Goal: Task Accomplishment & Management: Use online tool/utility

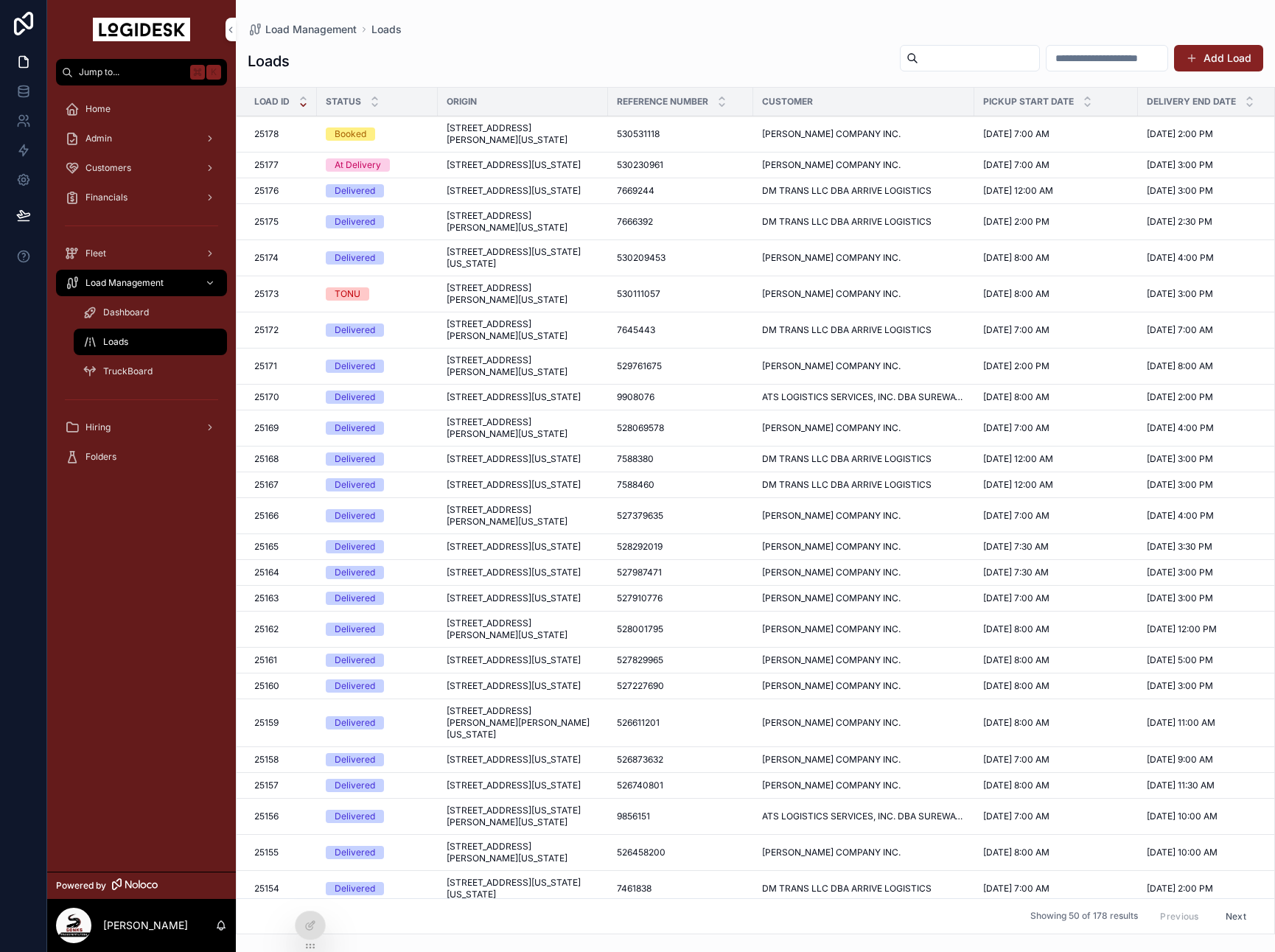
scroll to position [0, 2]
click at [438, 178] on td "[STREET_ADDRESS][US_STATE] [STREET_ADDRESS][US_STATE]" at bounding box center [521, 165] width 170 height 26
click at [495, 171] on span "[STREET_ADDRESS][US_STATE]" at bounding box center [512, 165] width 134 height 12
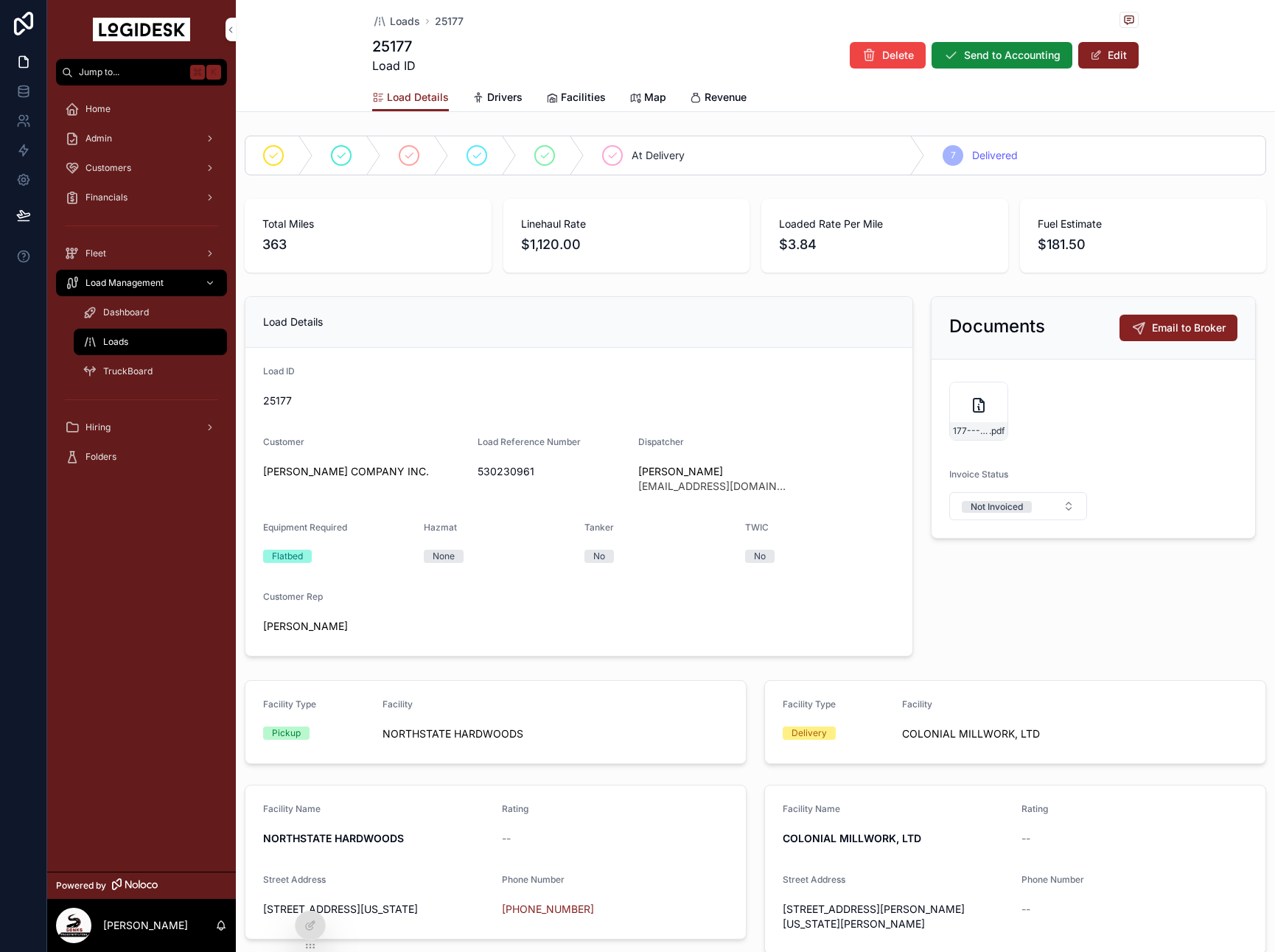
click at [393, 26] on span "Loads" at bounding box center [404, 21] width 30 height 14
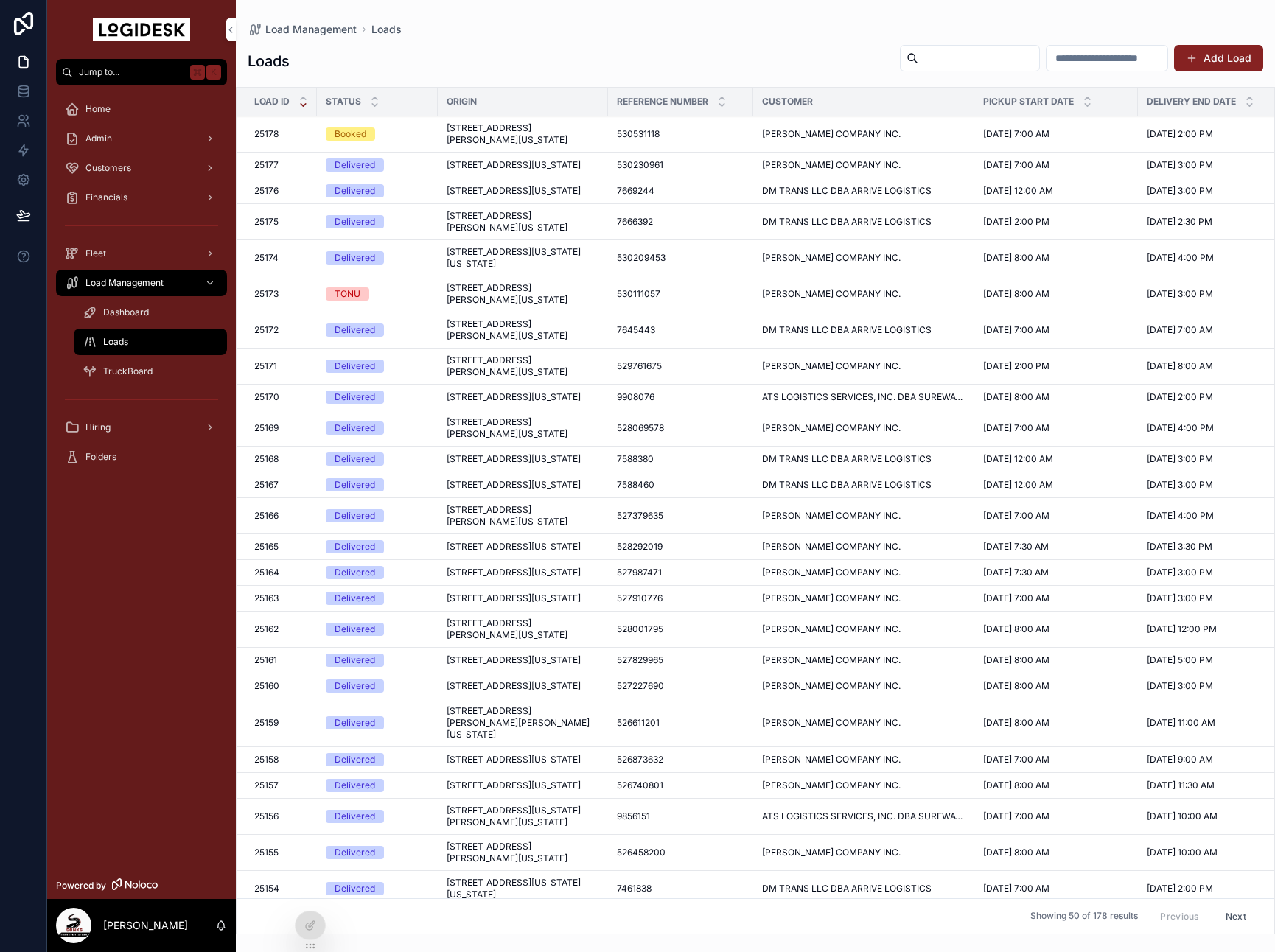
click at [506, 171] on span "[STREET_ADDRESS][US_STATE]" at bounding box center [512, 165] width 134 height 12
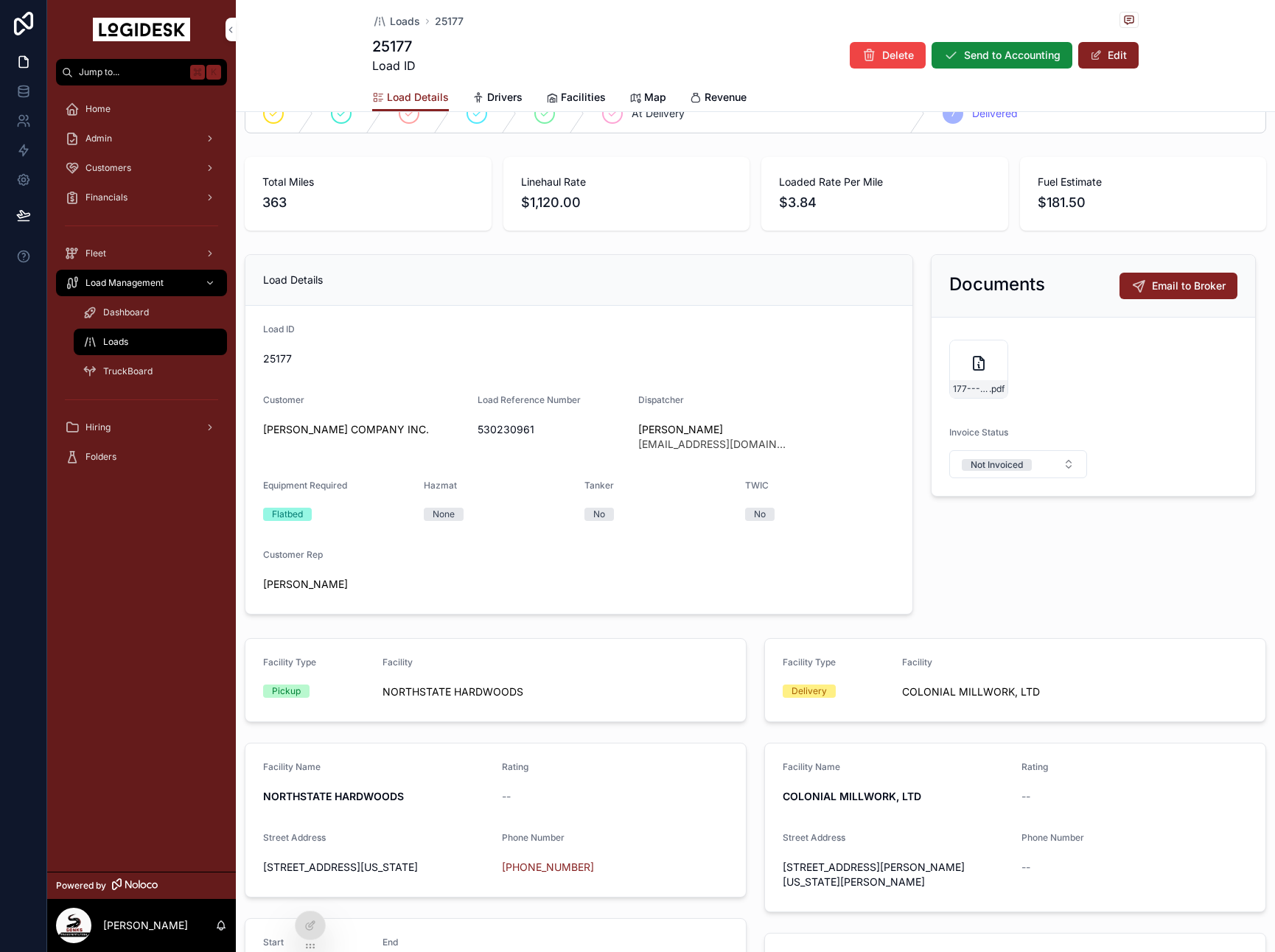
scroll to position [51, 0]
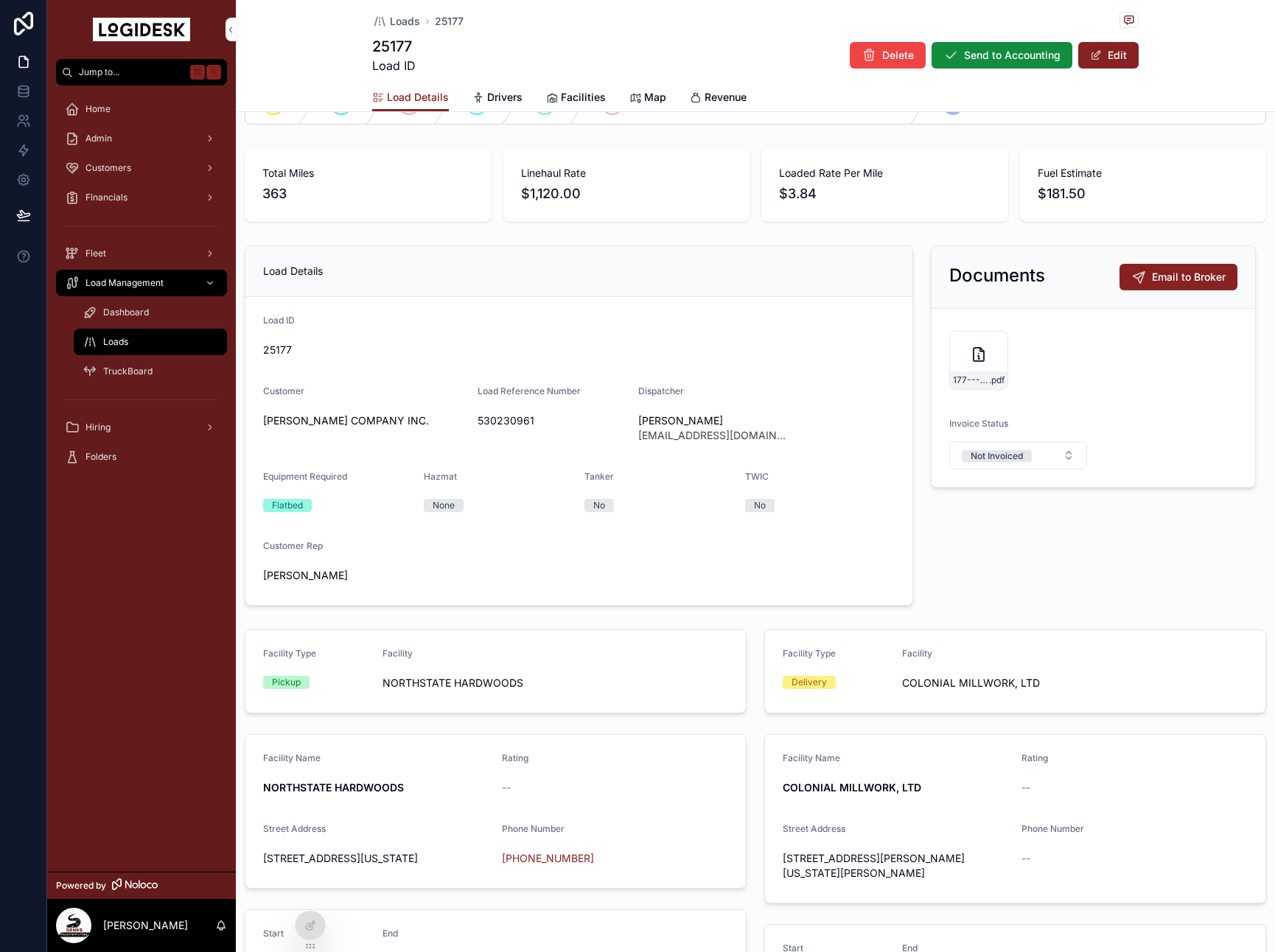
click at [1112, 50] on button "Edit" at bounding box center [1108, 56] width 61 height 27
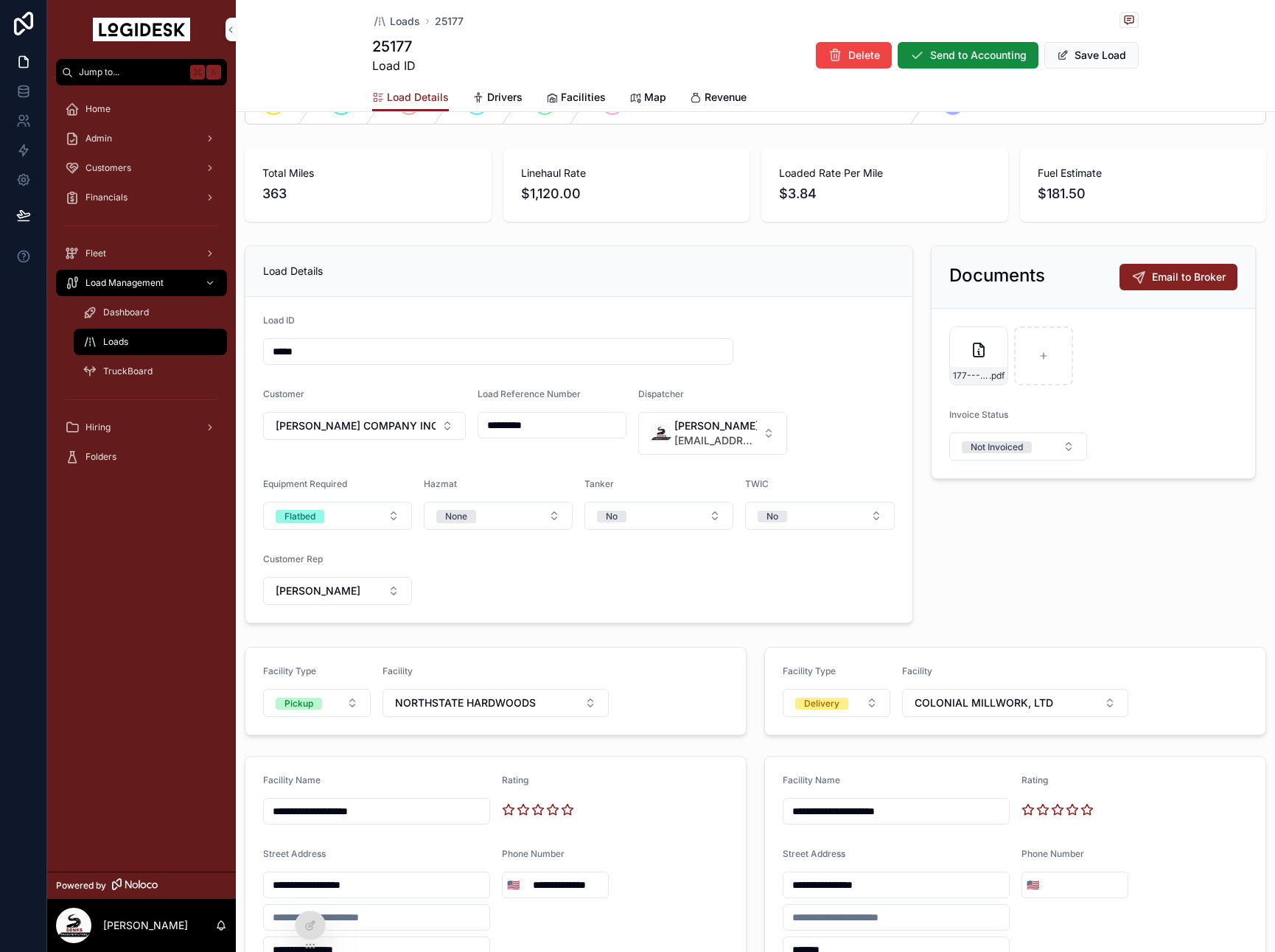
scroll to position [0, 0]
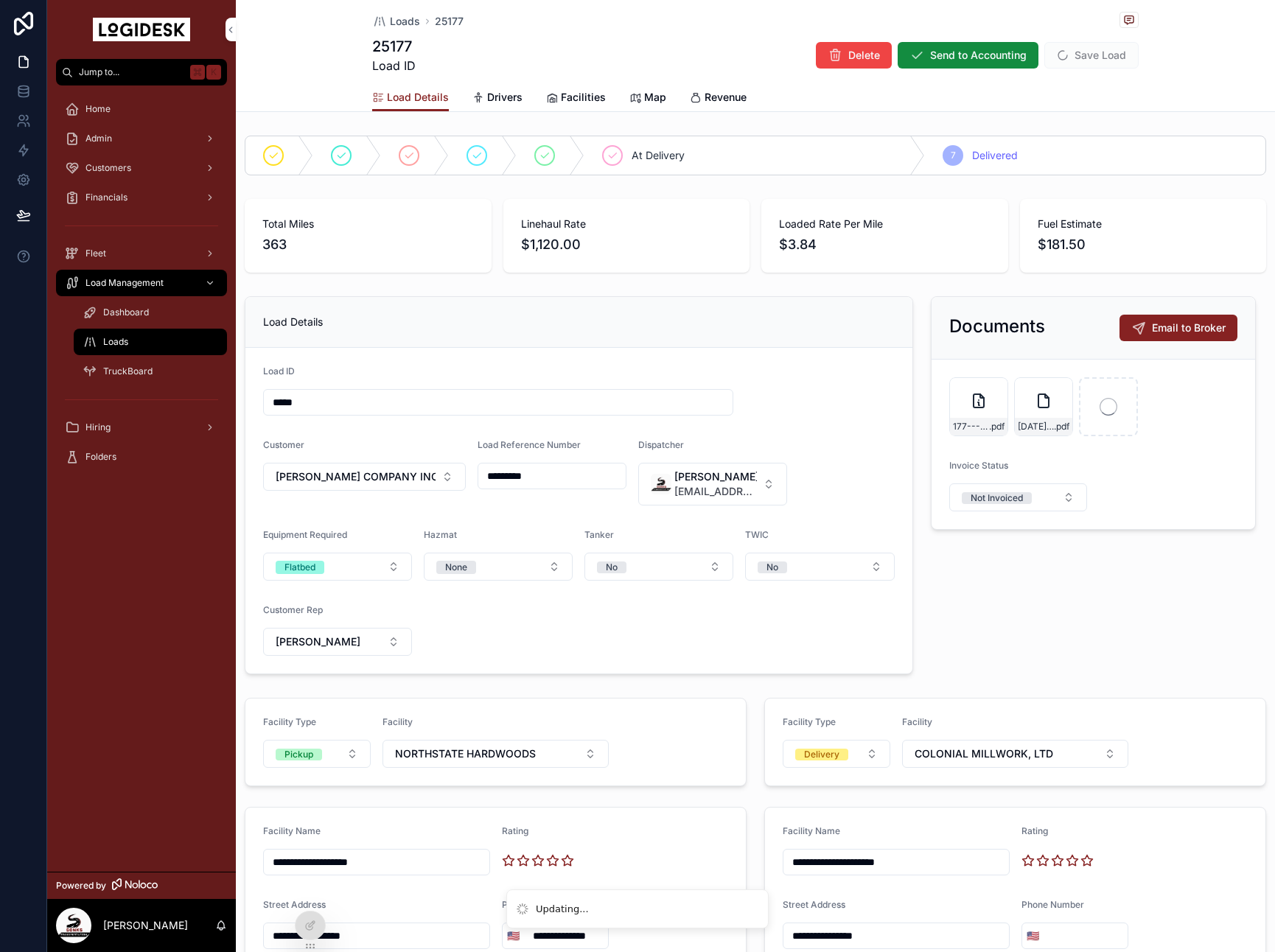
click at [1122, 277] on div "Total Miles 363 Linehaul Rate $1,120.00 Loaded Rate Per Mile $3.84 Fuel Estimat…" at bounding box center [755, 236] width 1038 height 86
click at [1101, 58] on button "Save Load" at bounding box center [1091, 56] width 94 height 27
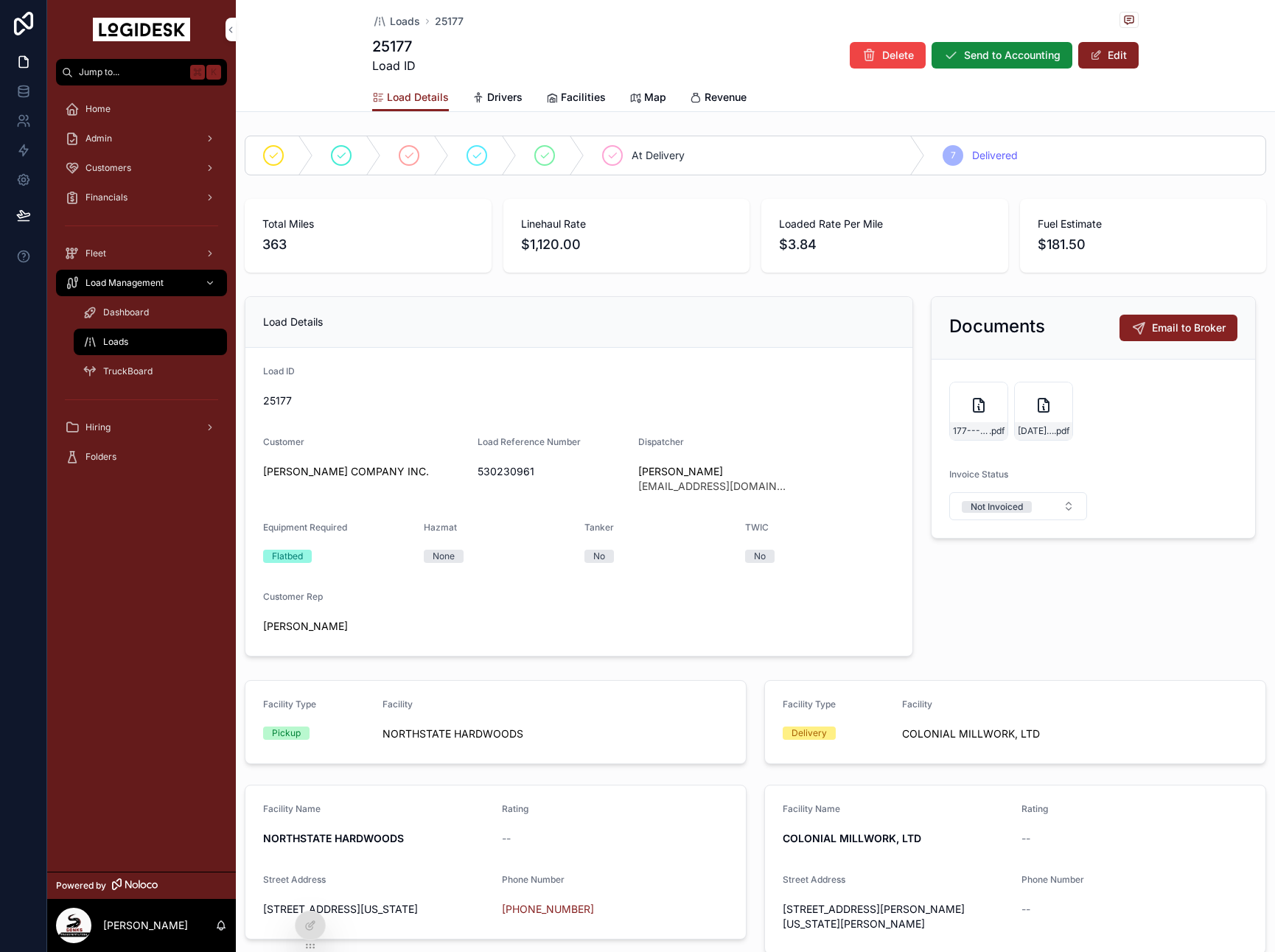
drag, startPoint x: 1095, startPoint y: 50, endPoint x: 1265, endPoint y: 241, distance: 255.7
click at [1095, 50] on span "scrollable content" at bounding box center [1095, 55] width 12 height 12
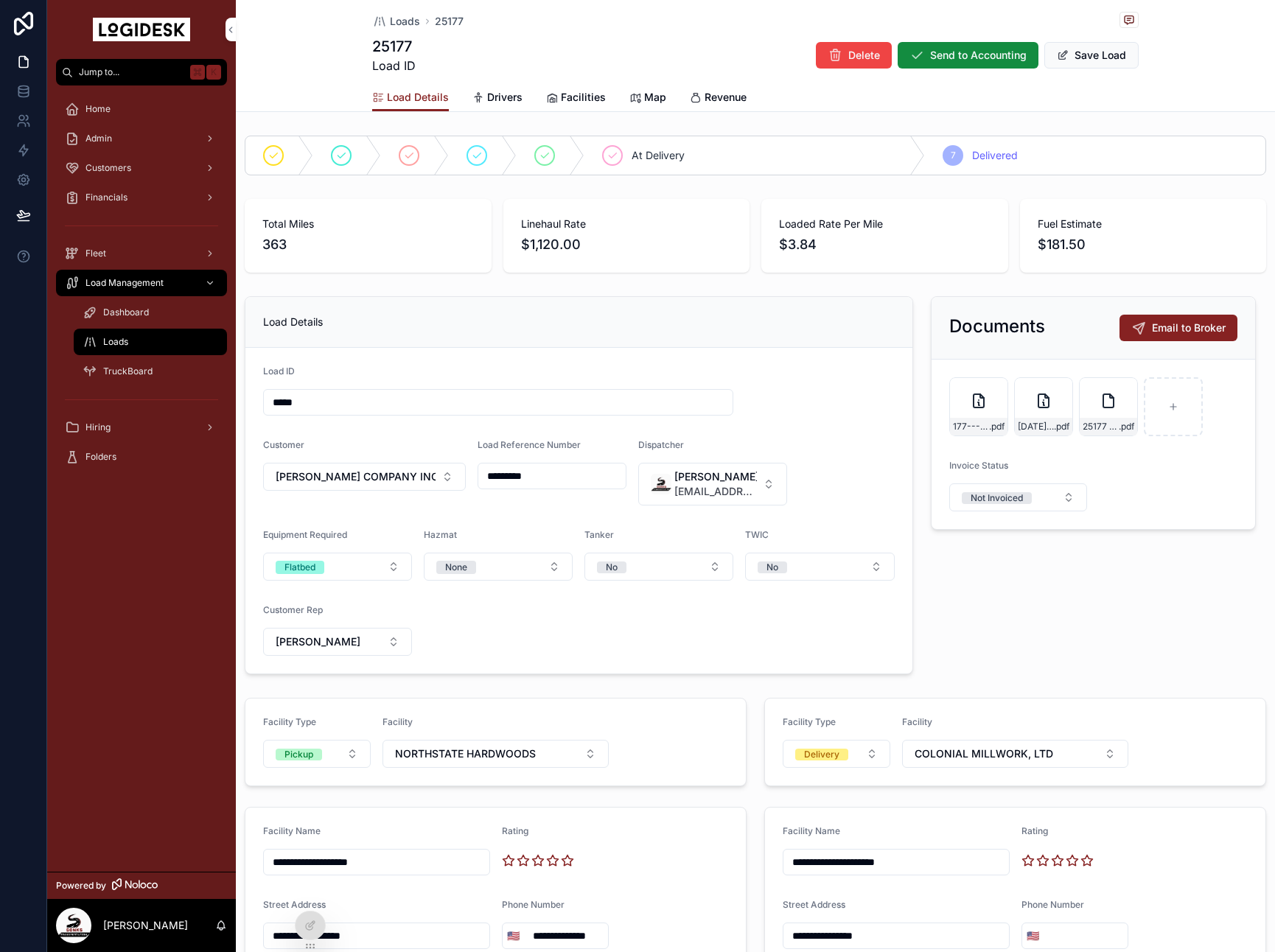
scroll to position [1, 0]
click at [1069, 56] on button "Save Load" at bounding box center [1091, 56] width 94 height 27
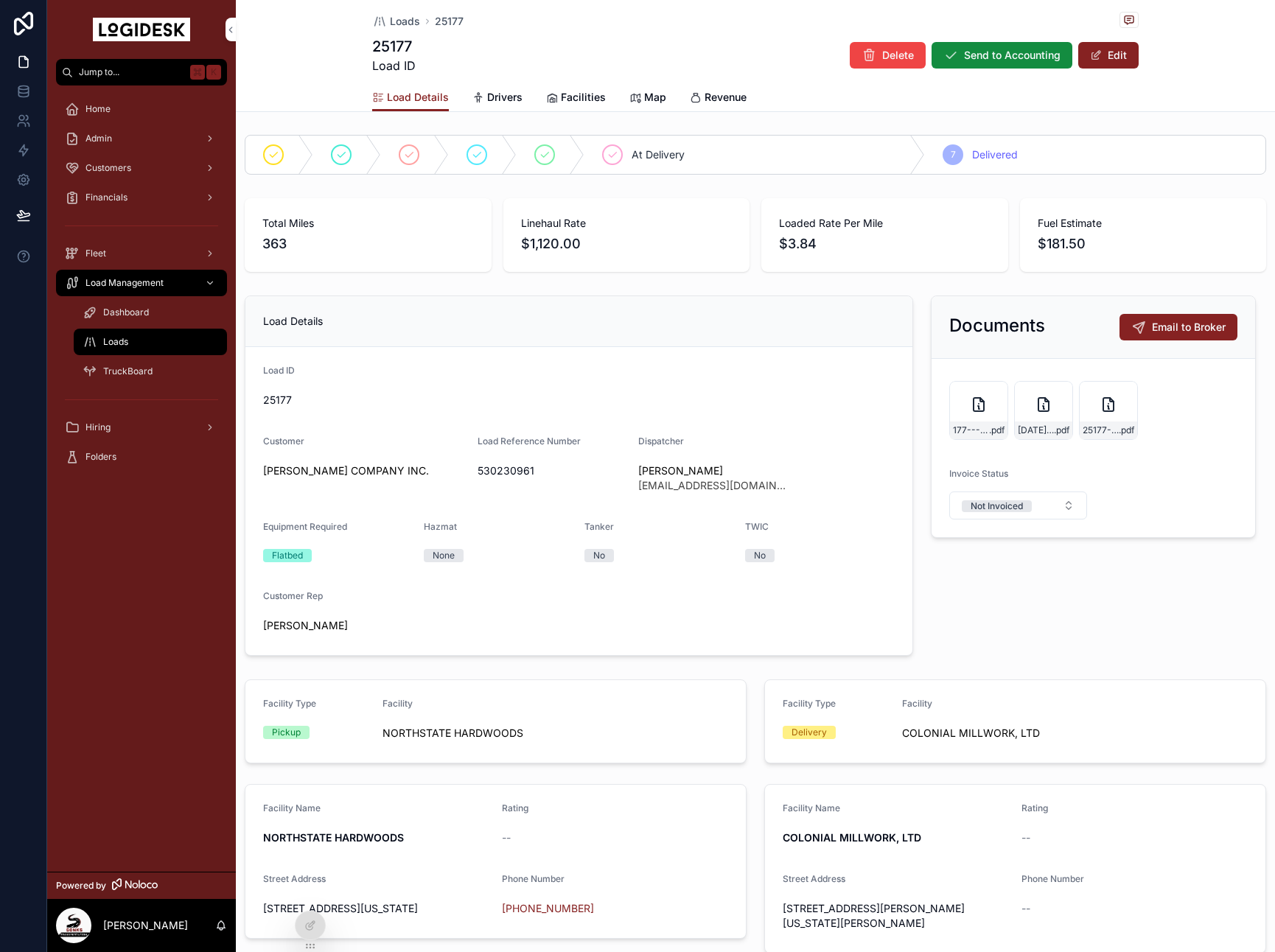
click at [1146, 448] on form "177---10-6-to-10-7---CHR---1120.00 .pdf [DATE]-CHR-POD-530230961 .pdf 25177-SON…" at bounding box center [1092, 447] width 323 height 178
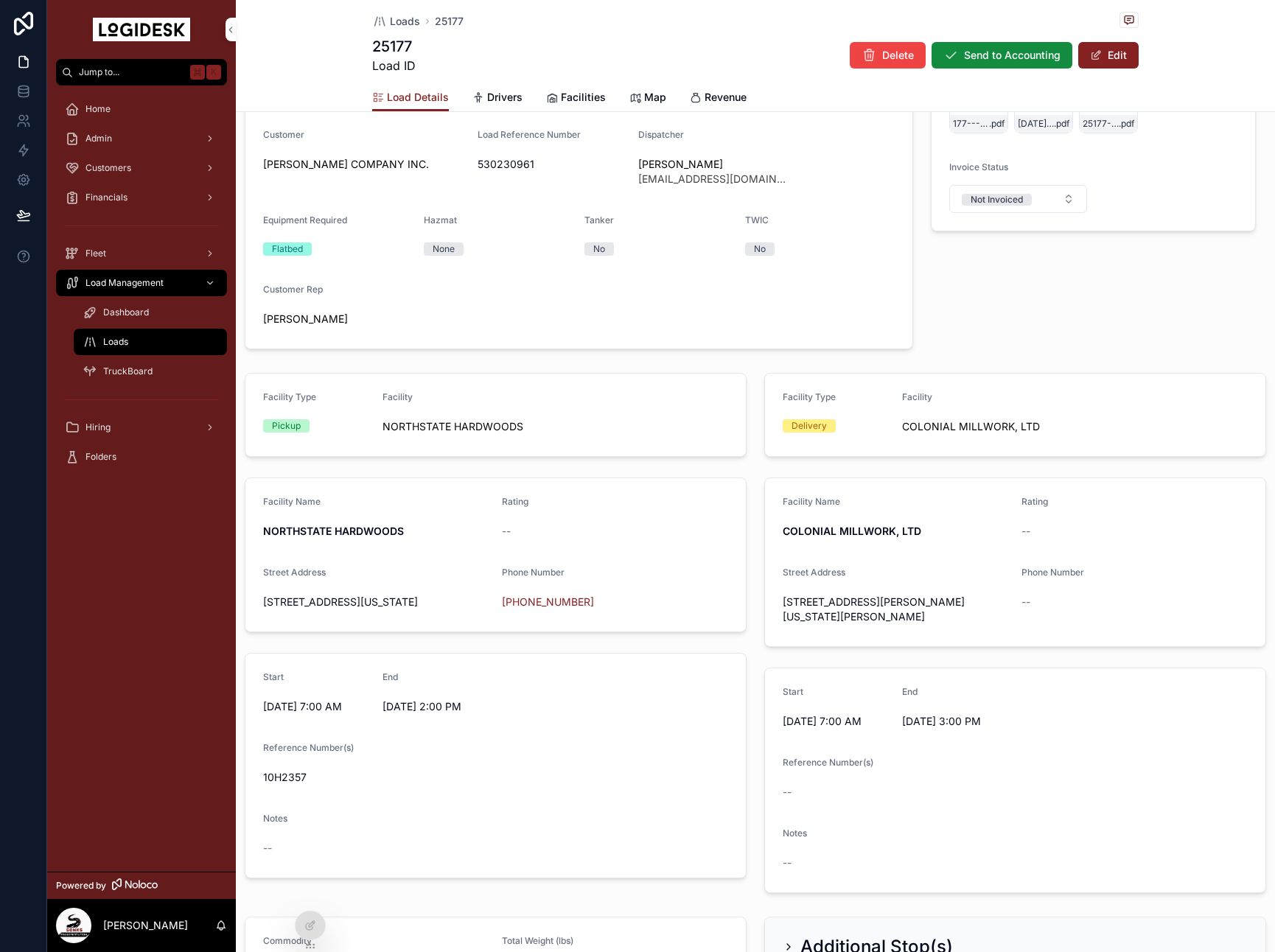
scroll to position [0, 0]
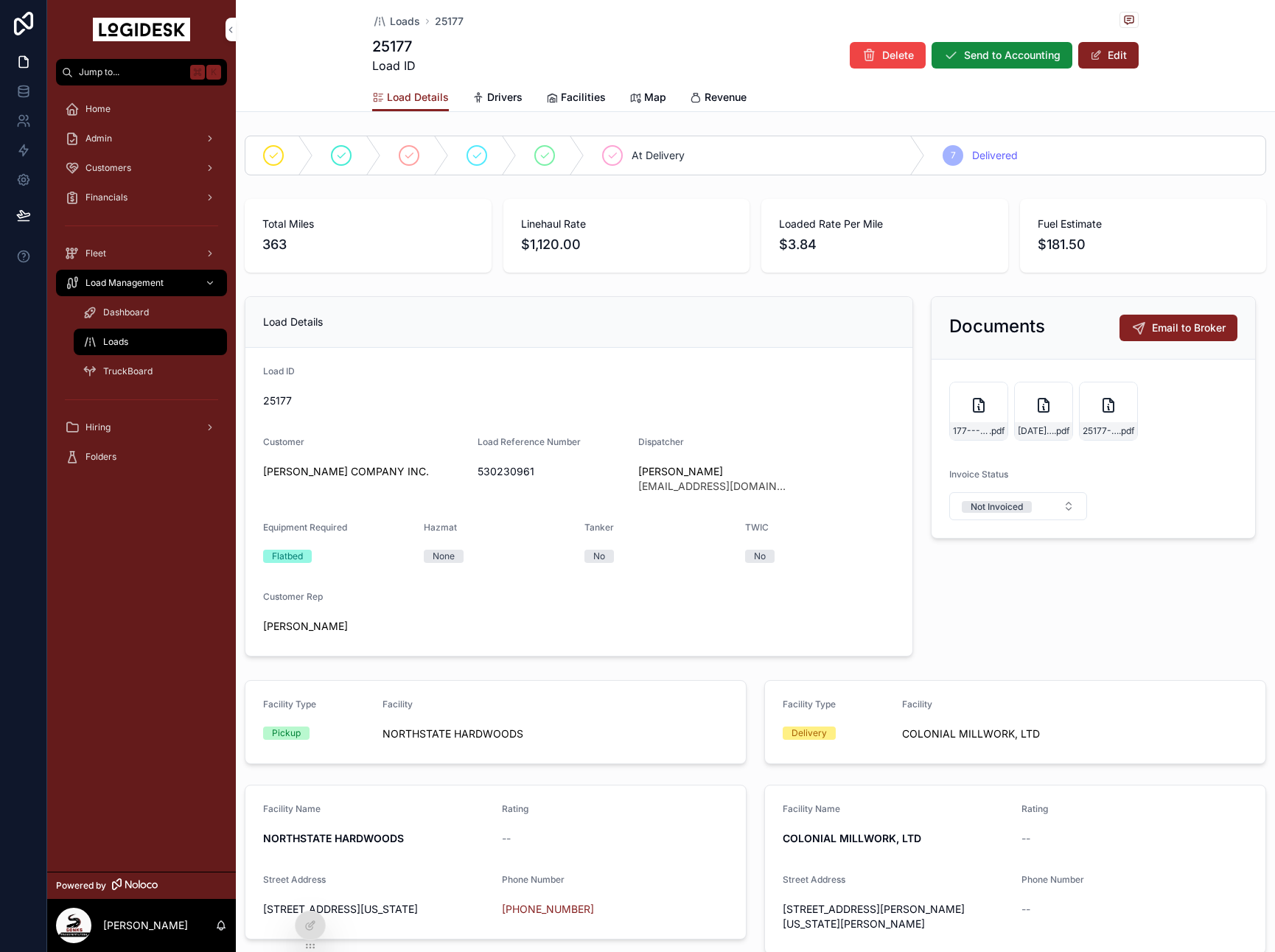
click at [979, 63] on button "Send to Accounting" at bounding box center [1001, 56] width 140 height 27
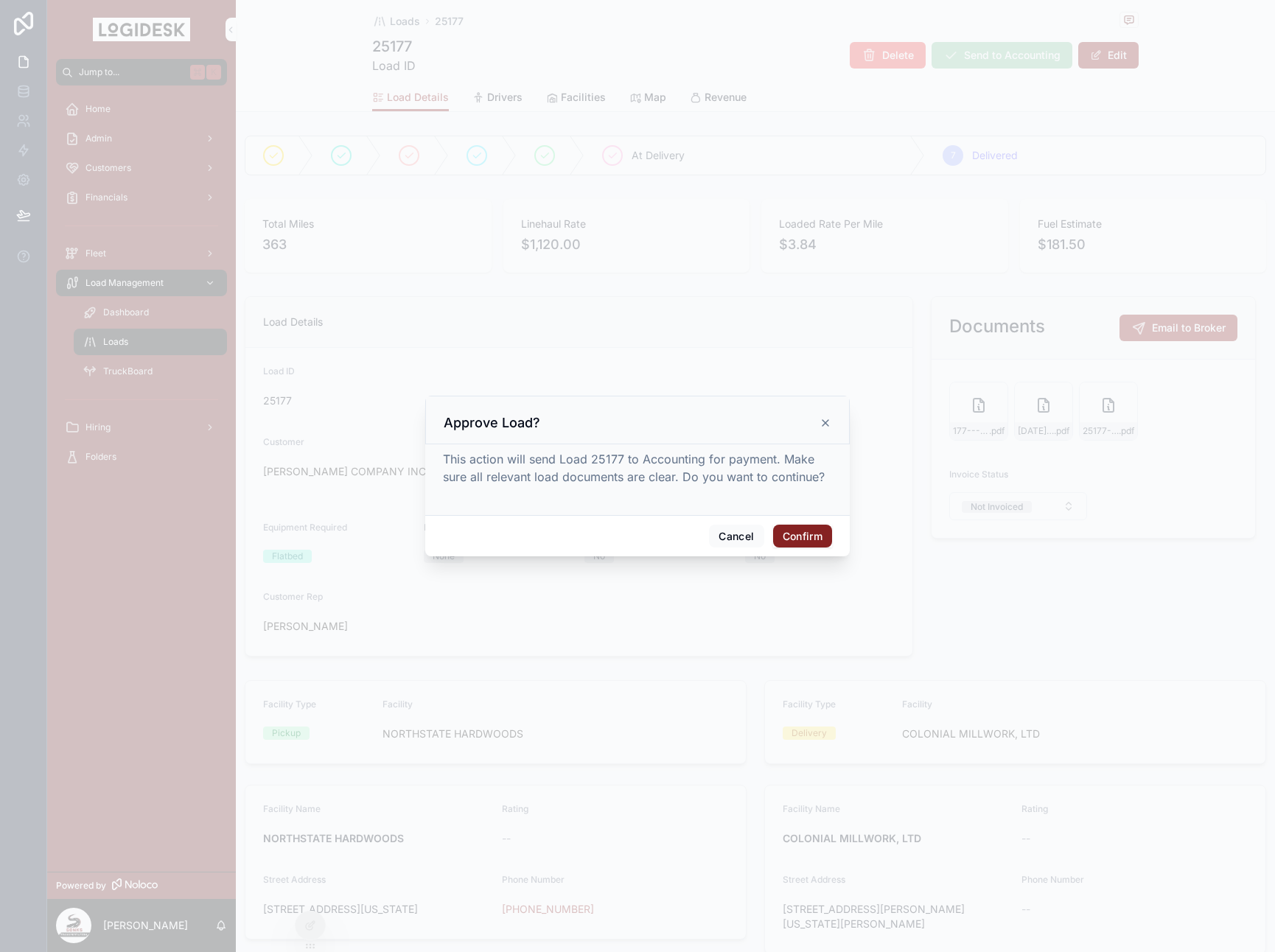
click at [801, 525] on button "Confirm" at bounding box center [802, 537] width 59 height 24
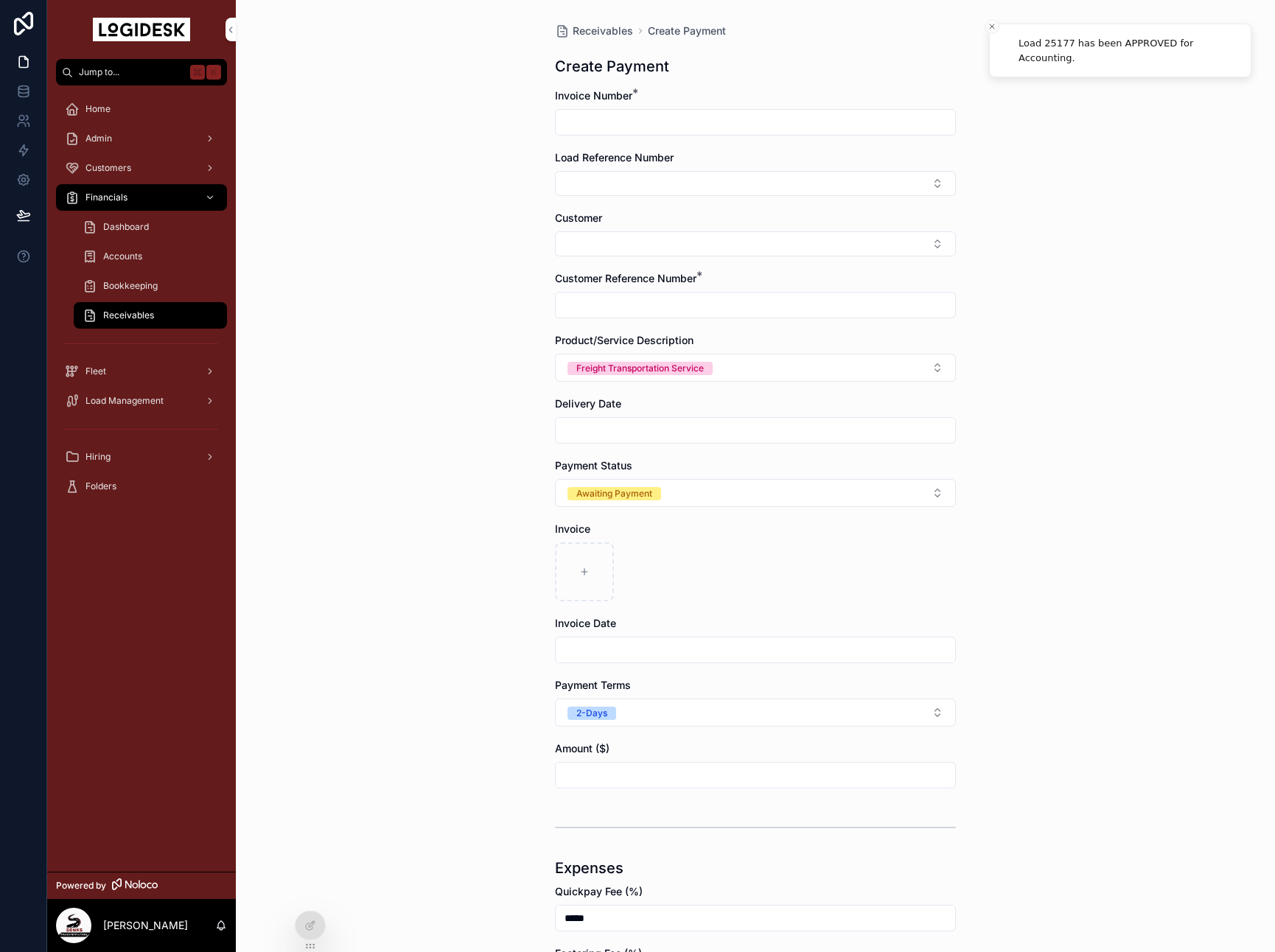
click at [643, 125] on input "scrollable content" at bounding box center [755, 121] width 399 height 20
type input "*****"
click at [661, 187] on button "Select Button" at bounding box center [755, 184] width 401 height 25
click at [704, 255] on div "25177" at bounding box center [755, 265] width 205 height 24
type input "*********"
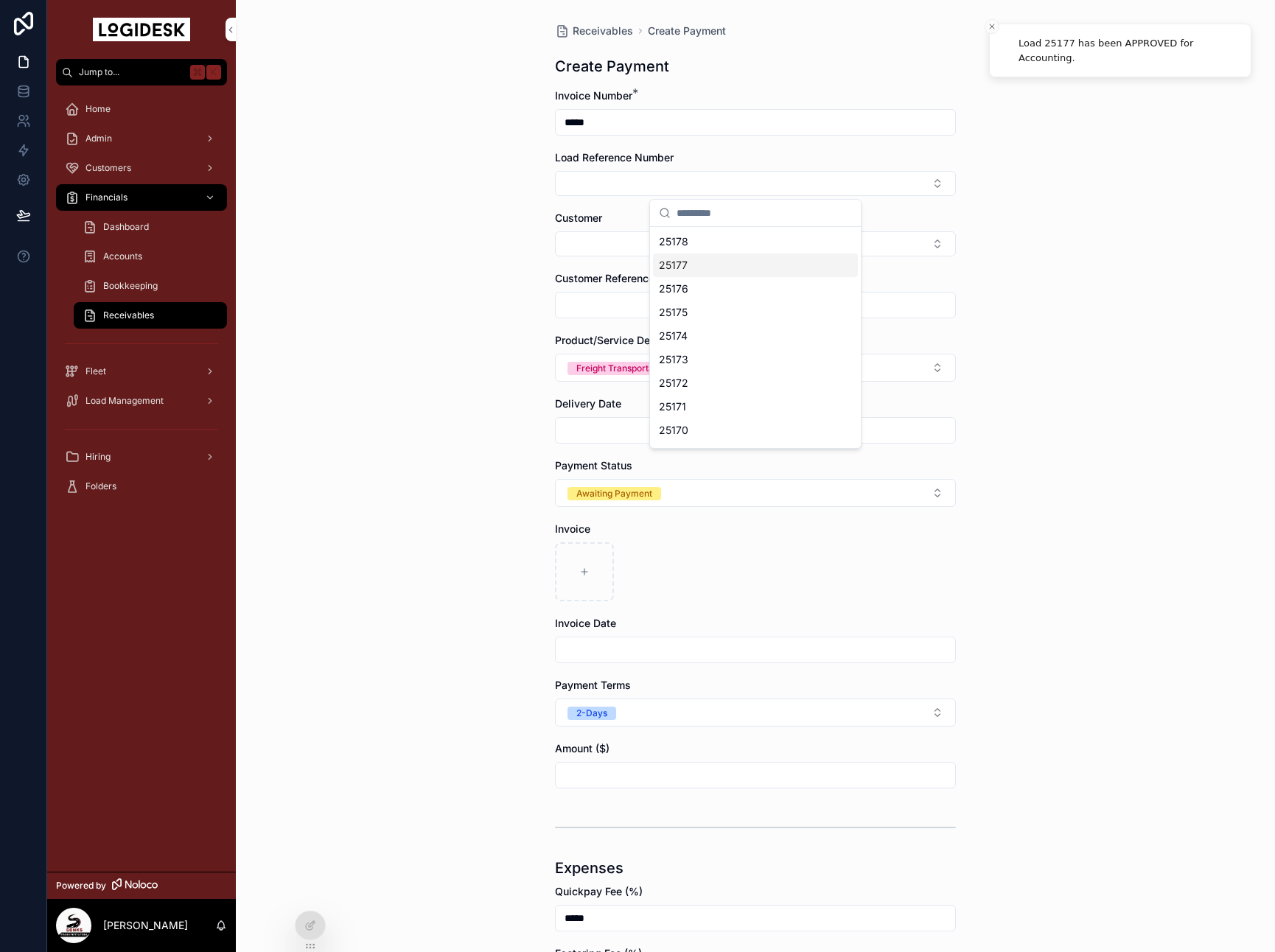
type input "*********"
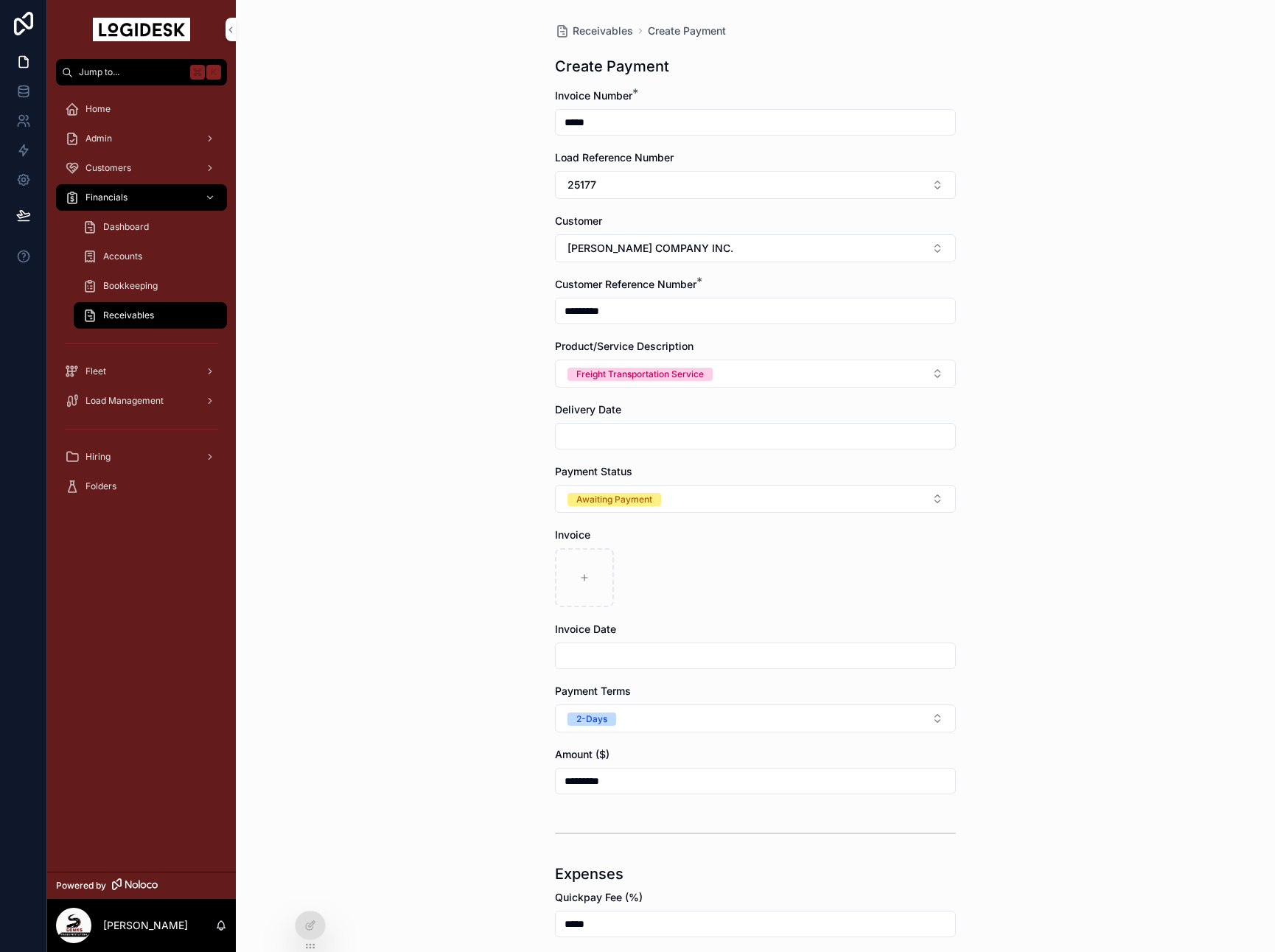
click at [610, 438] on input "scrollable content" at bounding box center [755, 436] width 399 height 20
click at [764, 476] on button "[DATE]" at bounding box center [755, 472] width 59 height 27
type input "*********"
drag, startPoint x: 386, startPoint y: 574, endPoint x: 459, endPoint y: 578, distance: 73.1
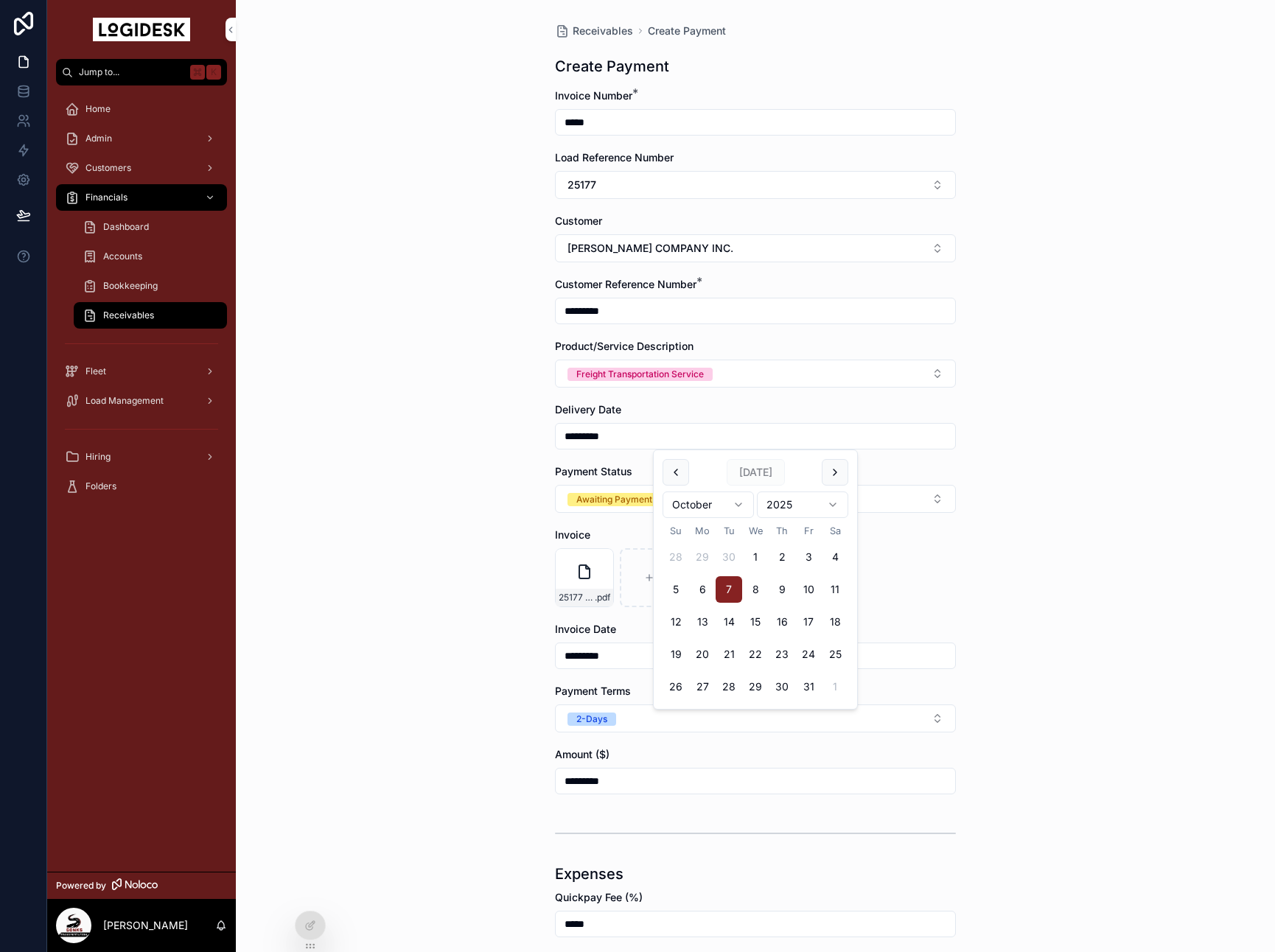
click at [386, 574] on div "Receivables Create Payment Create Payment Invoice Number * ***** Load Reference…" at bounding box center [755, 476] width 1038 height 952
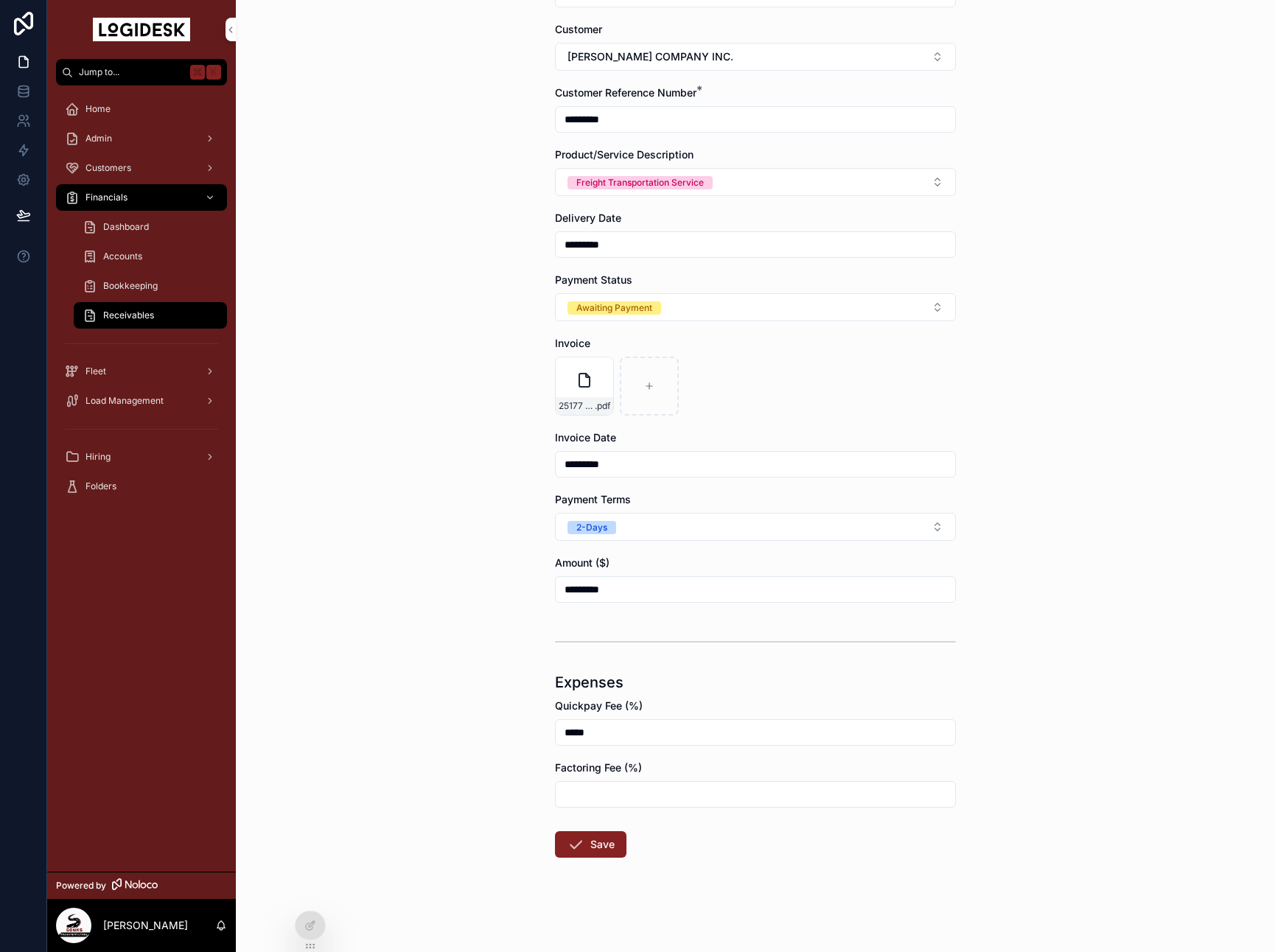
click at [588, 737] on input "*****" at bounding box center [755, 732] width 399 height 20
type input "*****"
click at [612, 865] on form "Invoice Number * ***** Load Reference Number 25177 Customer [PERSON_NAME] COMPA…" at bounding box center [755, 424] width 401 height 1055
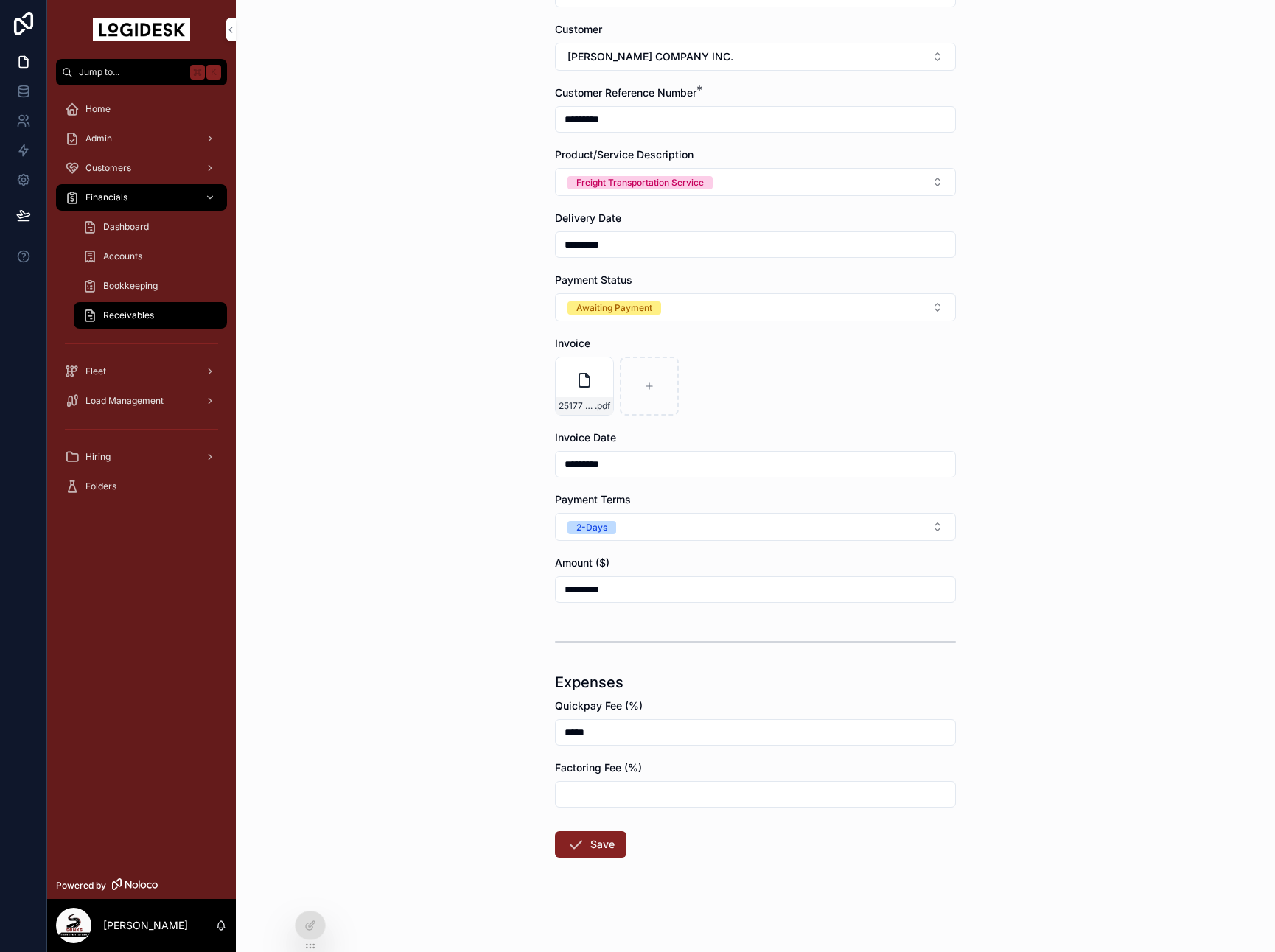
click at [607, 843] on button "Save" at bounding box center [590, 844] width 71 height 27
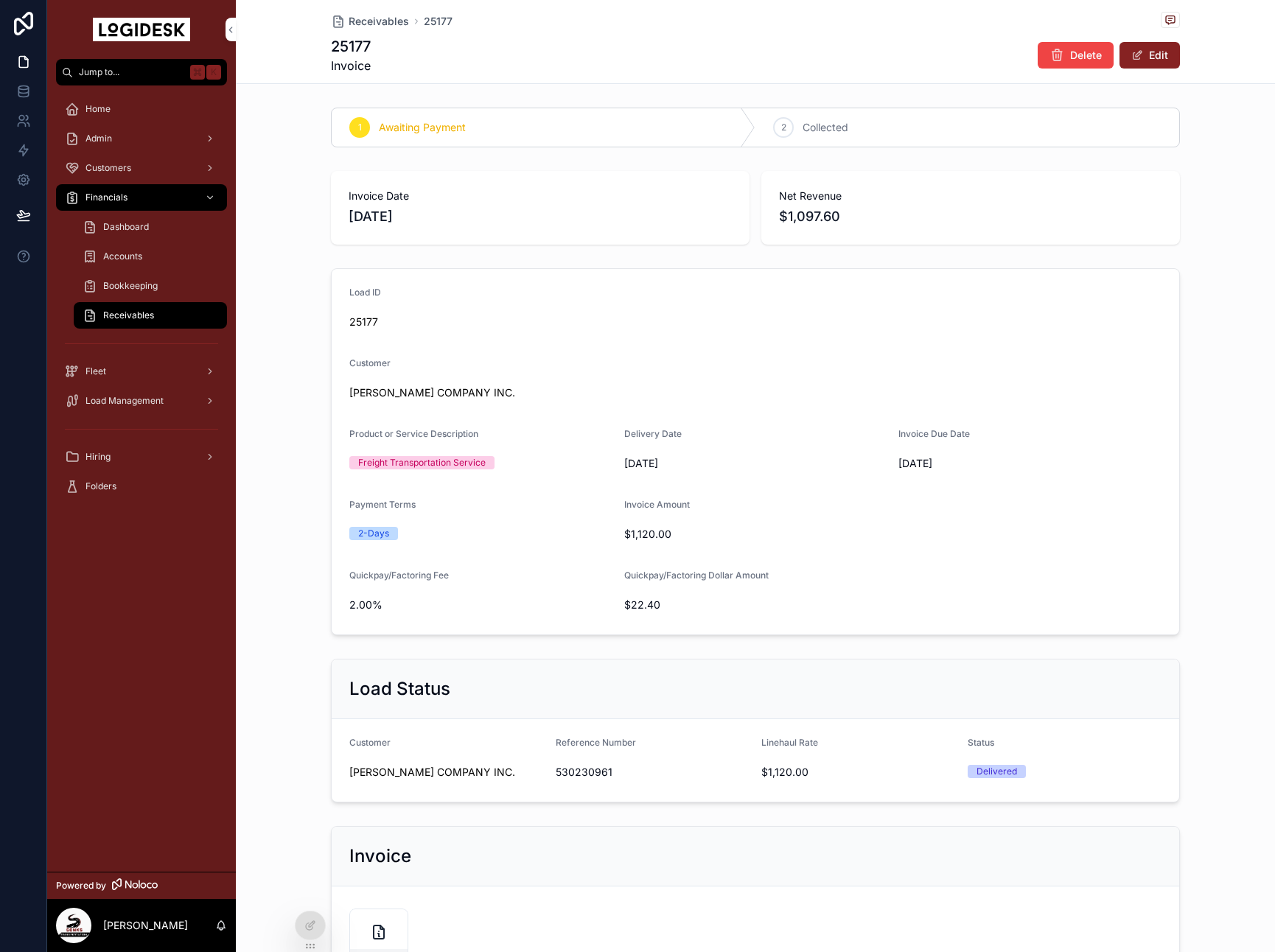
drag, startPoint x: 155, startPoint y: 430, endPoint x: 152, endPoint y: 406, distance: 24.2
click at [155, 430] on div "scrollable content" at bounding box center [141, 429] width 171 height 24
click at [149, 401] on span "Load Management" at bounding box center [124, 401] width 78 height 12
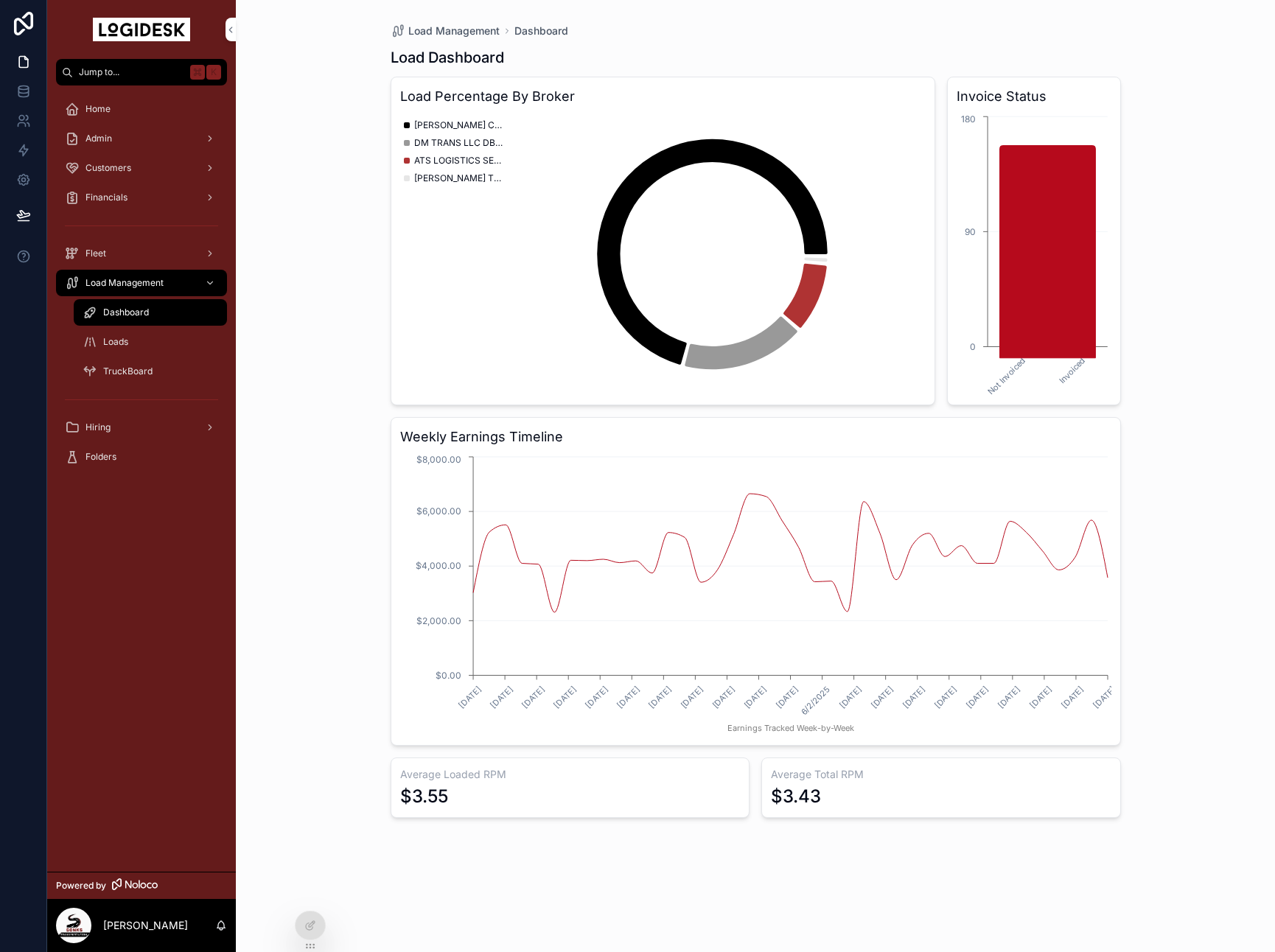
drag, startPoint x: 113, startPoint y: 344, endPoint x: 210, endPoint y: 329, distance: 98.2
click at [113, 344] on span "Loads" at bounding box center [115, 341] width 25 height 12
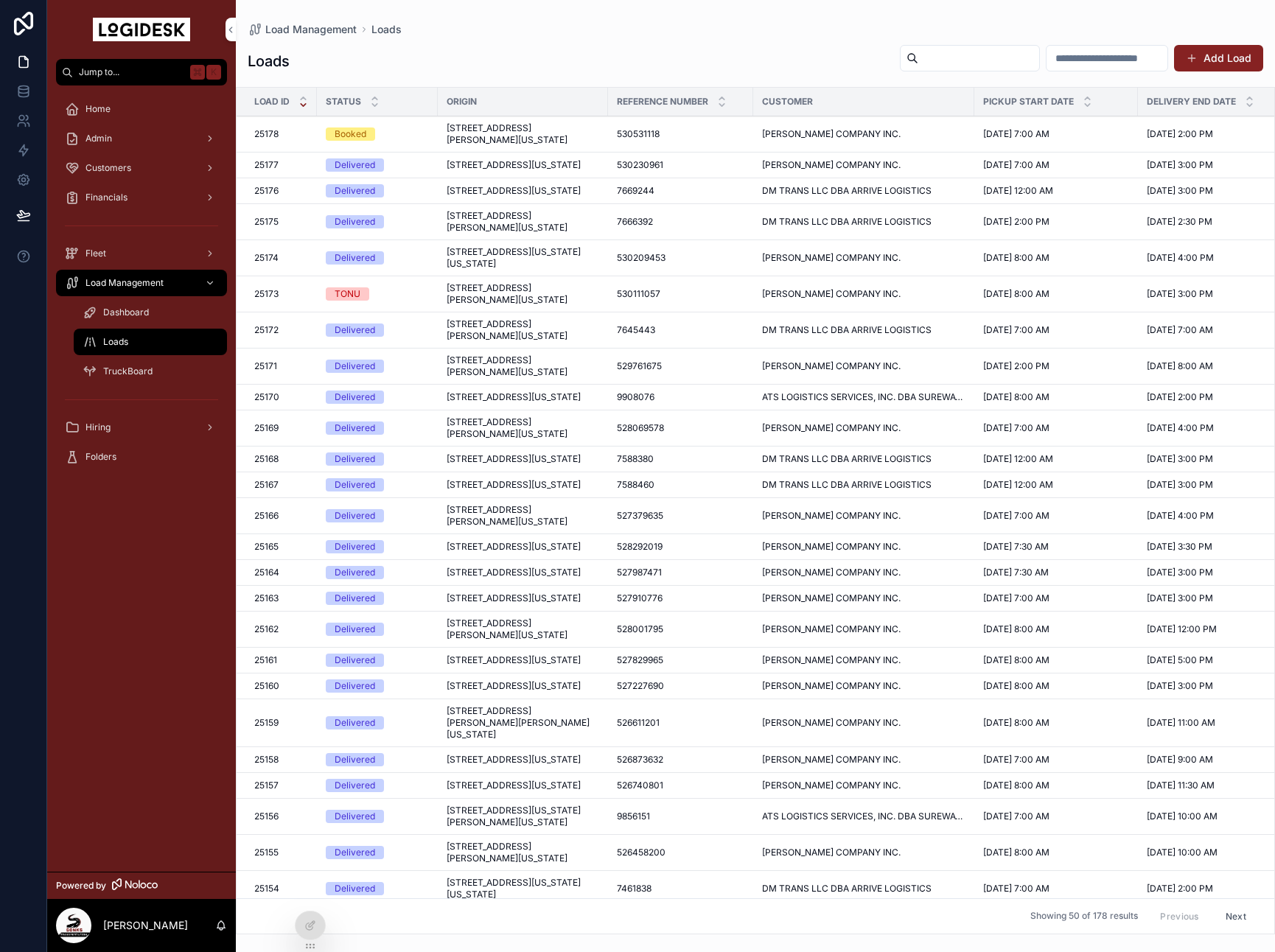
click at [515, 141] on span "[STREET_ADDRESS][PERSON_NAME][US_STATE]" at bounding box center [522, 134] width 153 height 24
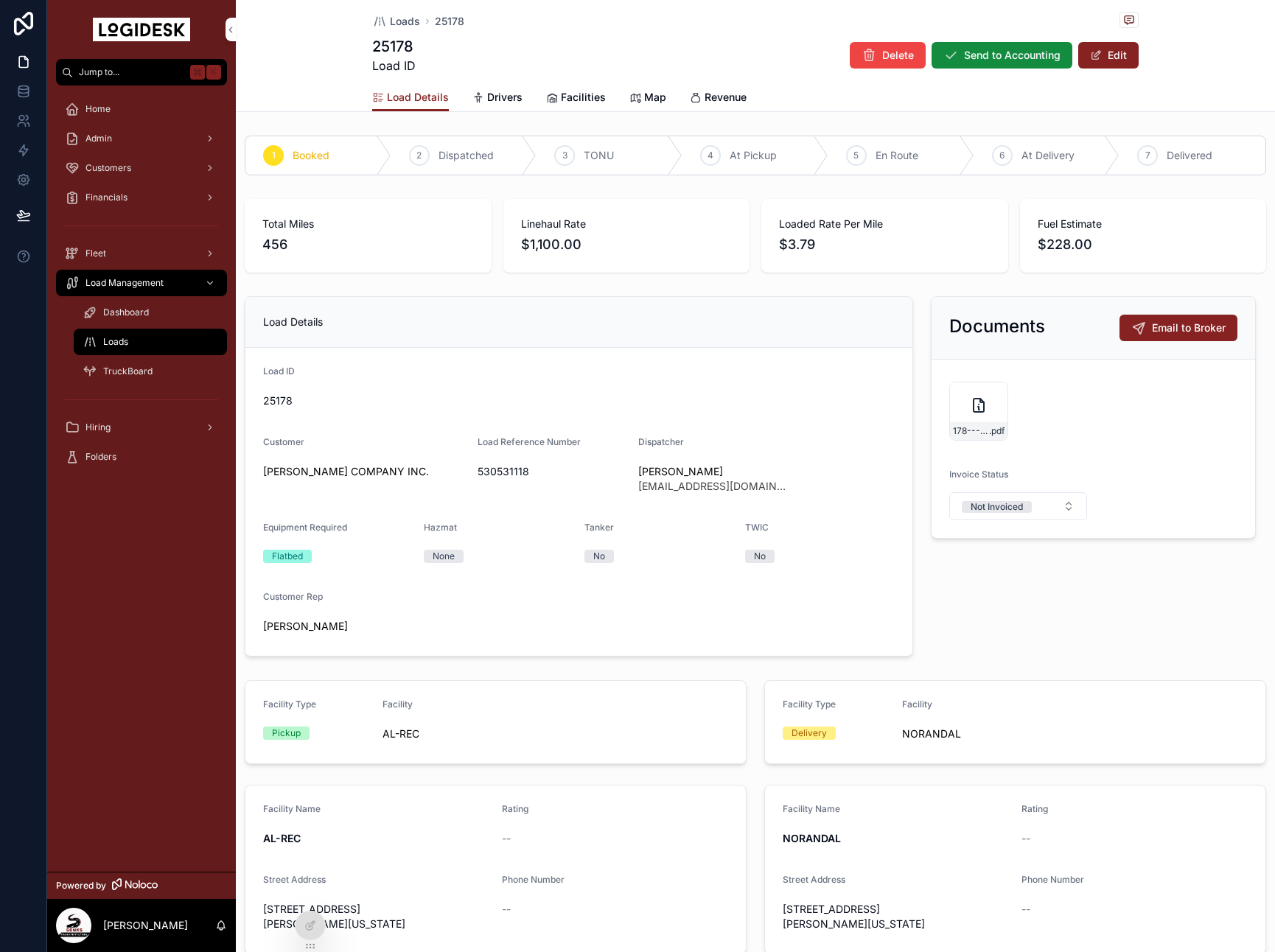
click at [1110, 60] on button "Edit" at bounding box center [1108, 56] width 61 height 27
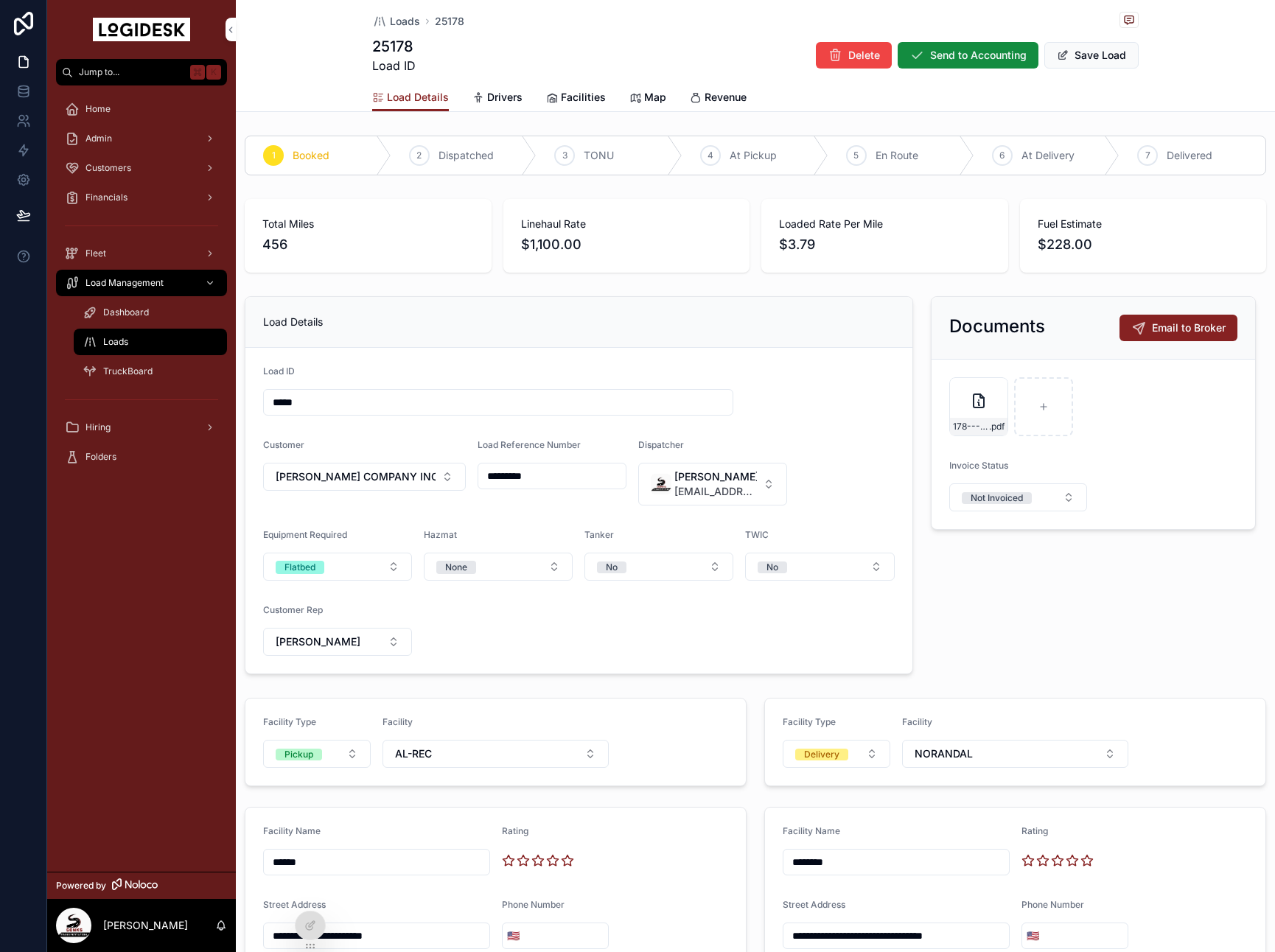
drag, startPoint x: 1070, startPoint y: 67, endPoint x: 1079, endPoint y: 78, distance: 14.2
click at [1070, 67] on button "Save Load" at bounding box center [1091, 56] width 94 height 27
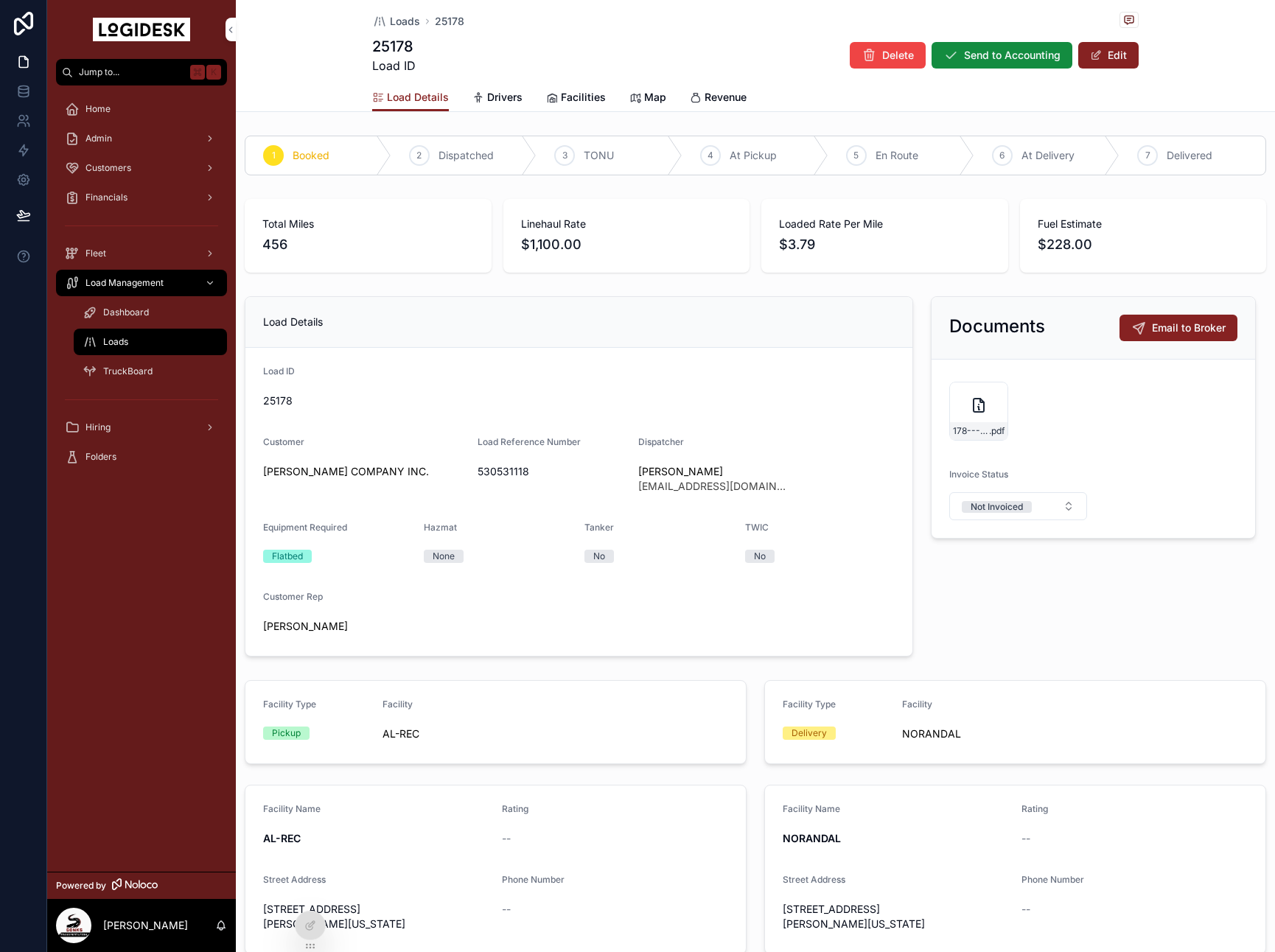
click at [389, 16] on span "Loads" at bounding box center [404, 21] width 30 height 14
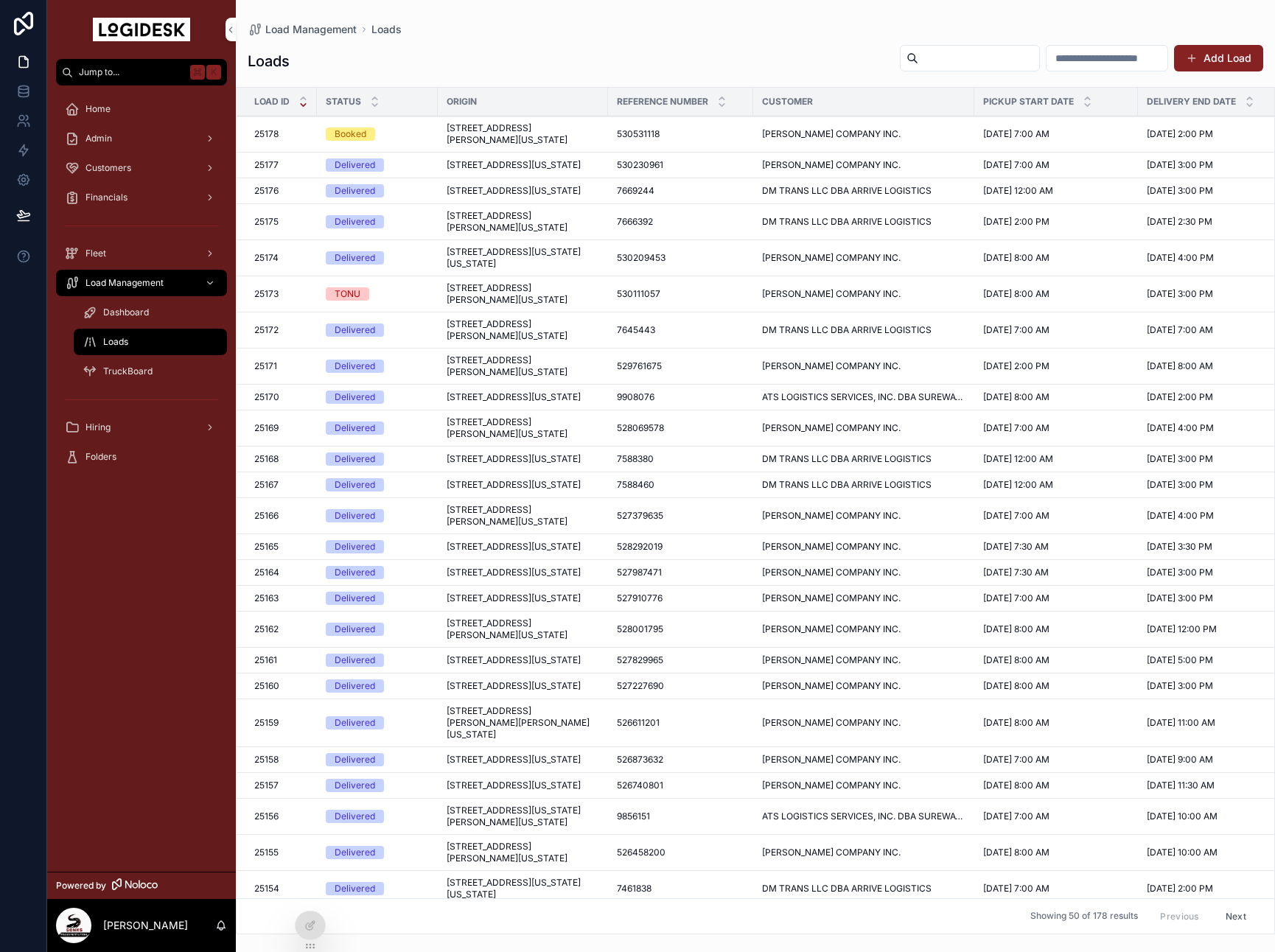
drag, startPoint x: 473, startPoint y: 53, endPoint x: 478, endPoint y: 120, distance: 67.2
click at [473, 53] on div "Loads Add Load" at bounding box center [755, 61] width 1015 height 34
click at [478, 139] on span "[STREET_ADDRESS][PERSON_NAME][US_STATE]" at bounding box center [522, 134] width 153 height 24
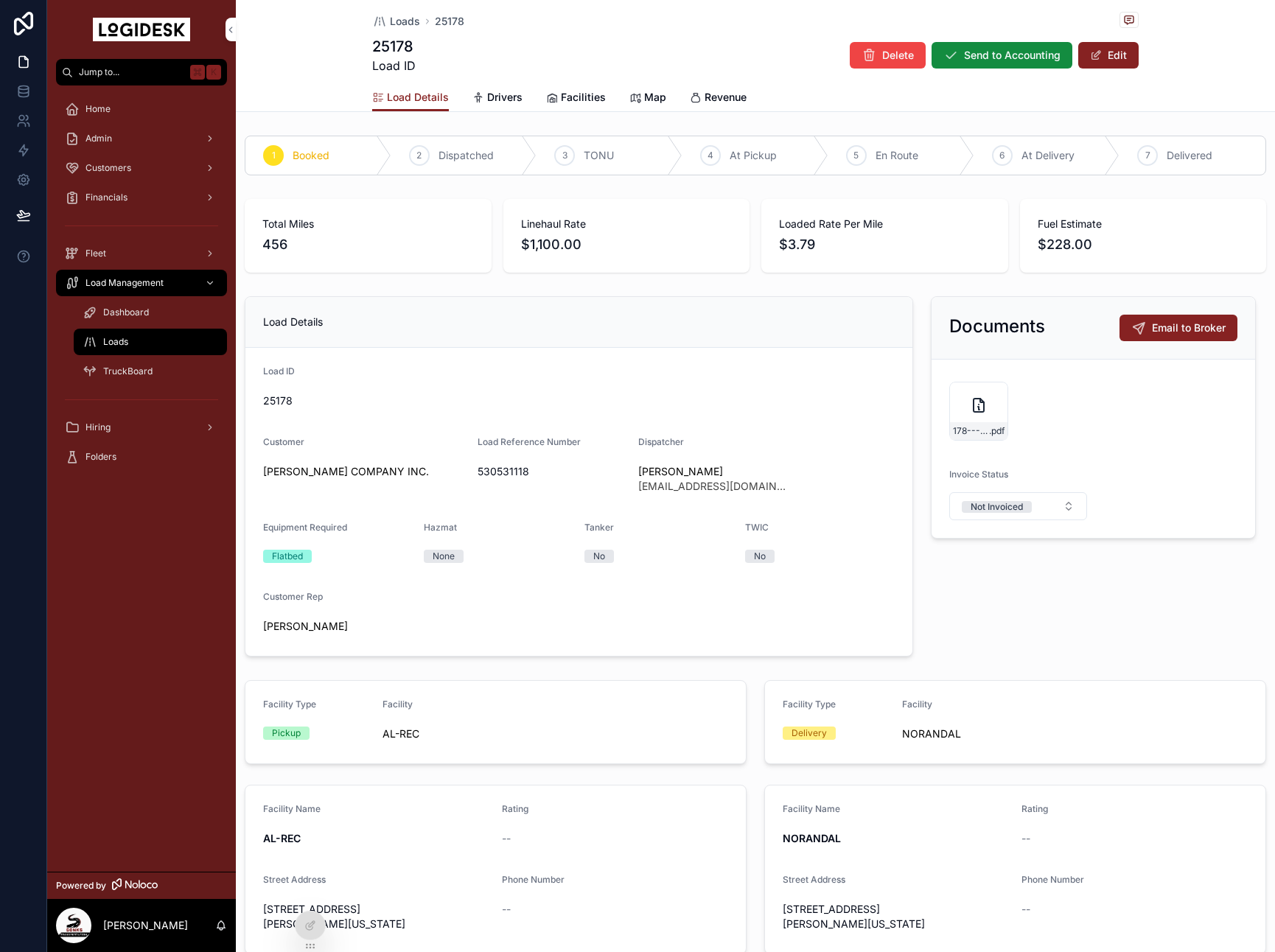
drag, startPoint x: 456, startPoint y: 148, endPoint x: 509, endPoint y: 134, distance: 54.8
click at [456, 148] on span "Dispatched" at bounding box center [465, 155] width 55 height 14
click at [937, 357] on div "Documents Email to Broker" at bounding box center [1092, 328] width 323 height 63
